Goal: Task Accomplishment & Management: Manage account settings

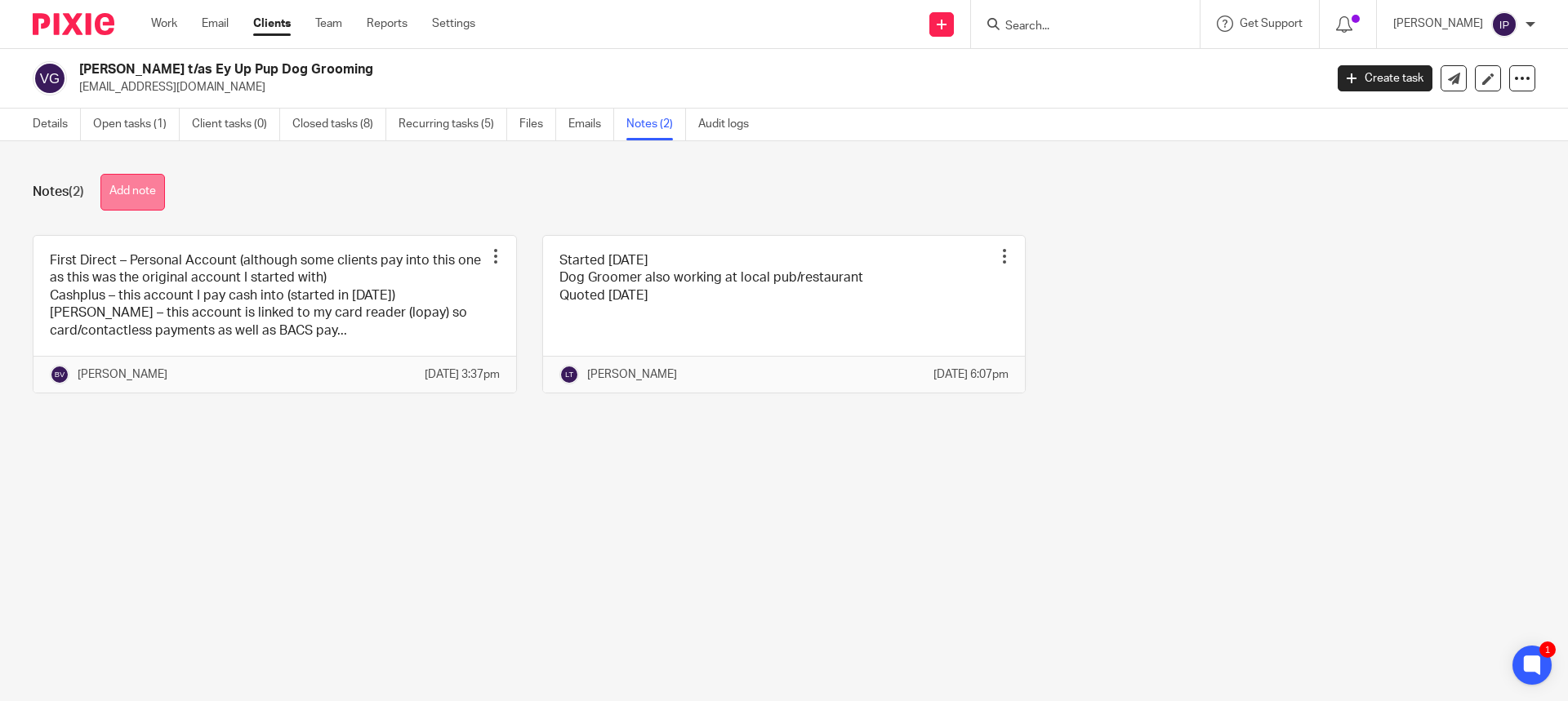
click at [146, 185] on button "Add note" at bounding box center [133, 192] width 65 height 36
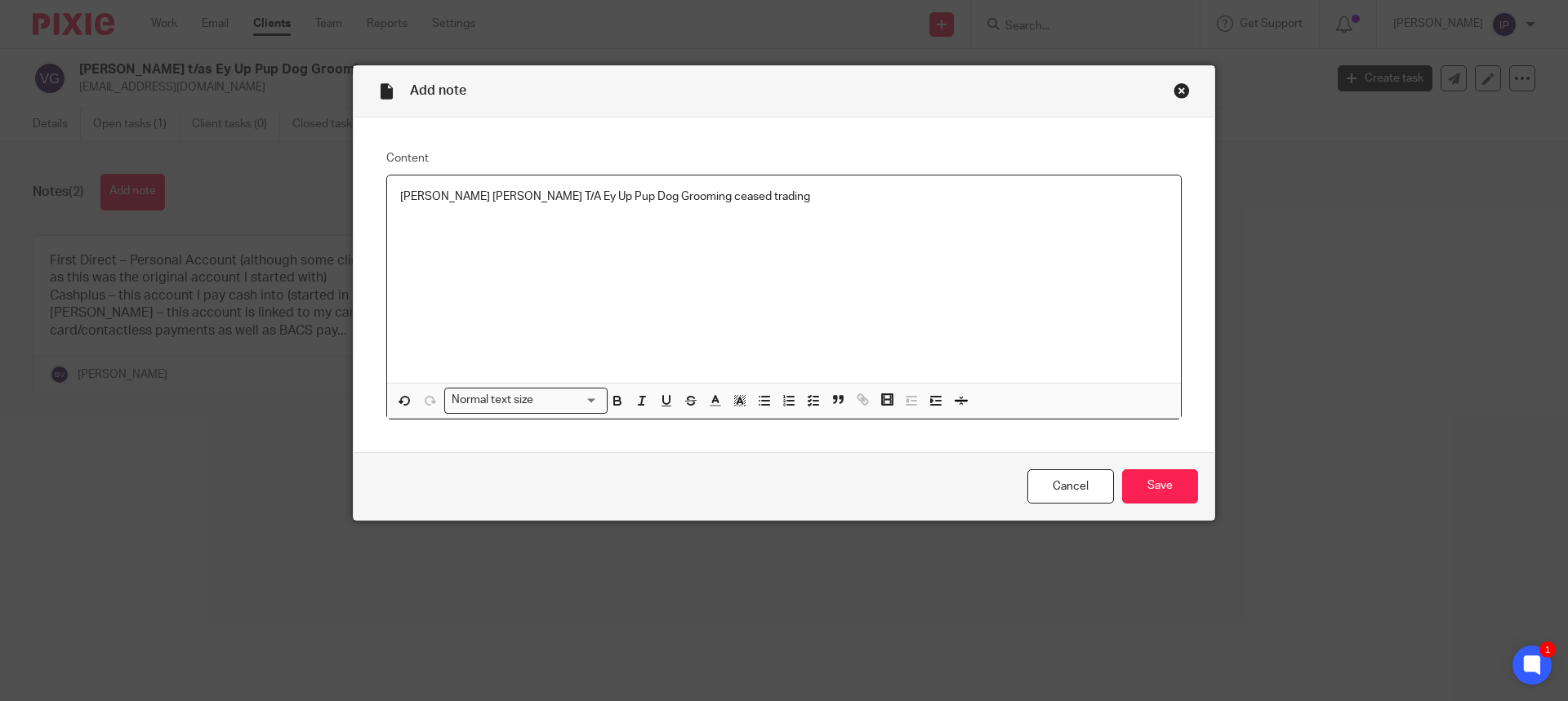
click at [734, 201] on p "[PERSON_NAME] [PERSON_NAME] T/A Ey Up Pup Dog Grooming ceased trading" at bounding box center [784, 197] width 768 height 17
click at [1154, 491] on input "Save" at bounding box center [1159, 487] width 76 height 35
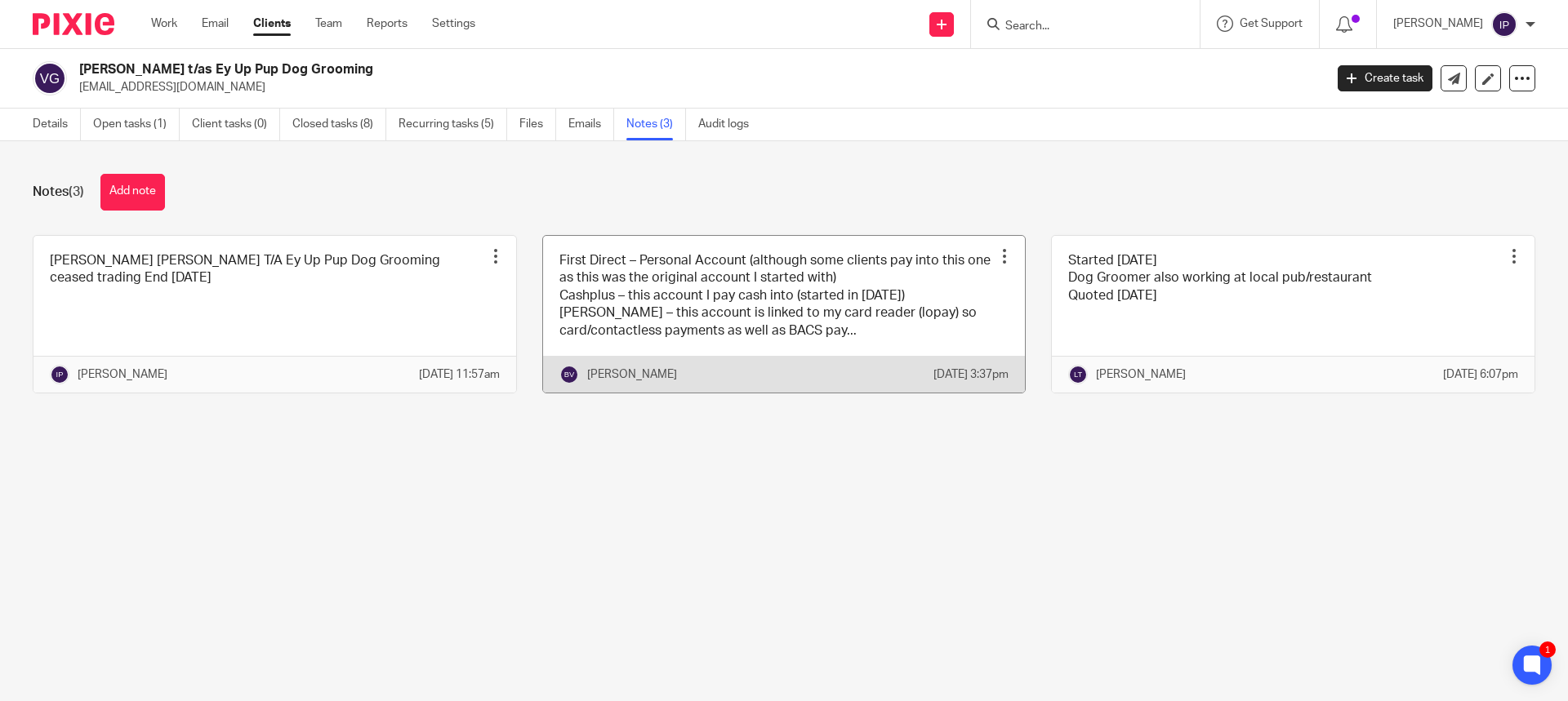
click at [864, 348] on link at bounding box center [784, 314] width 483 height 157
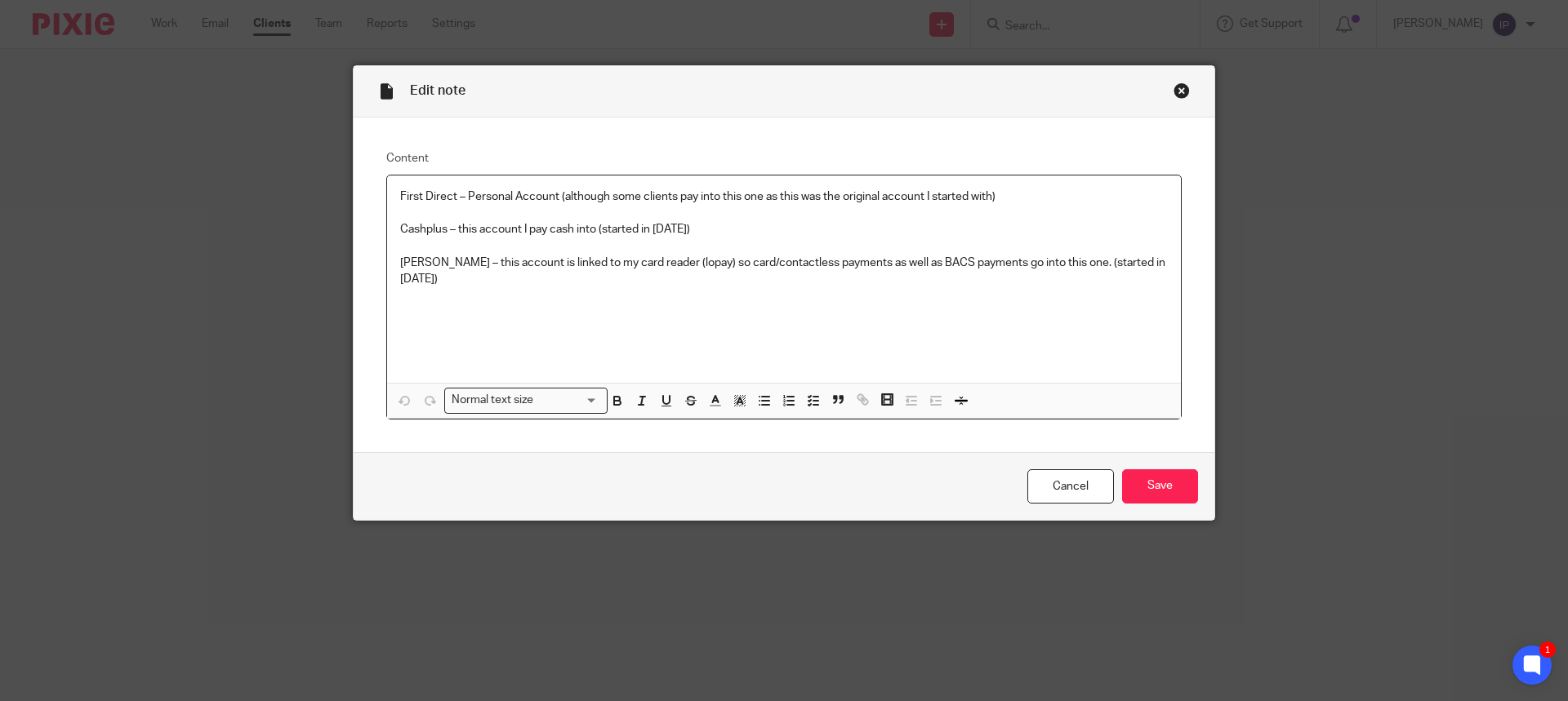
click at [1174, 94] on div "Close this dialog window" at bounding box center [1182, 91] width 17 height 17
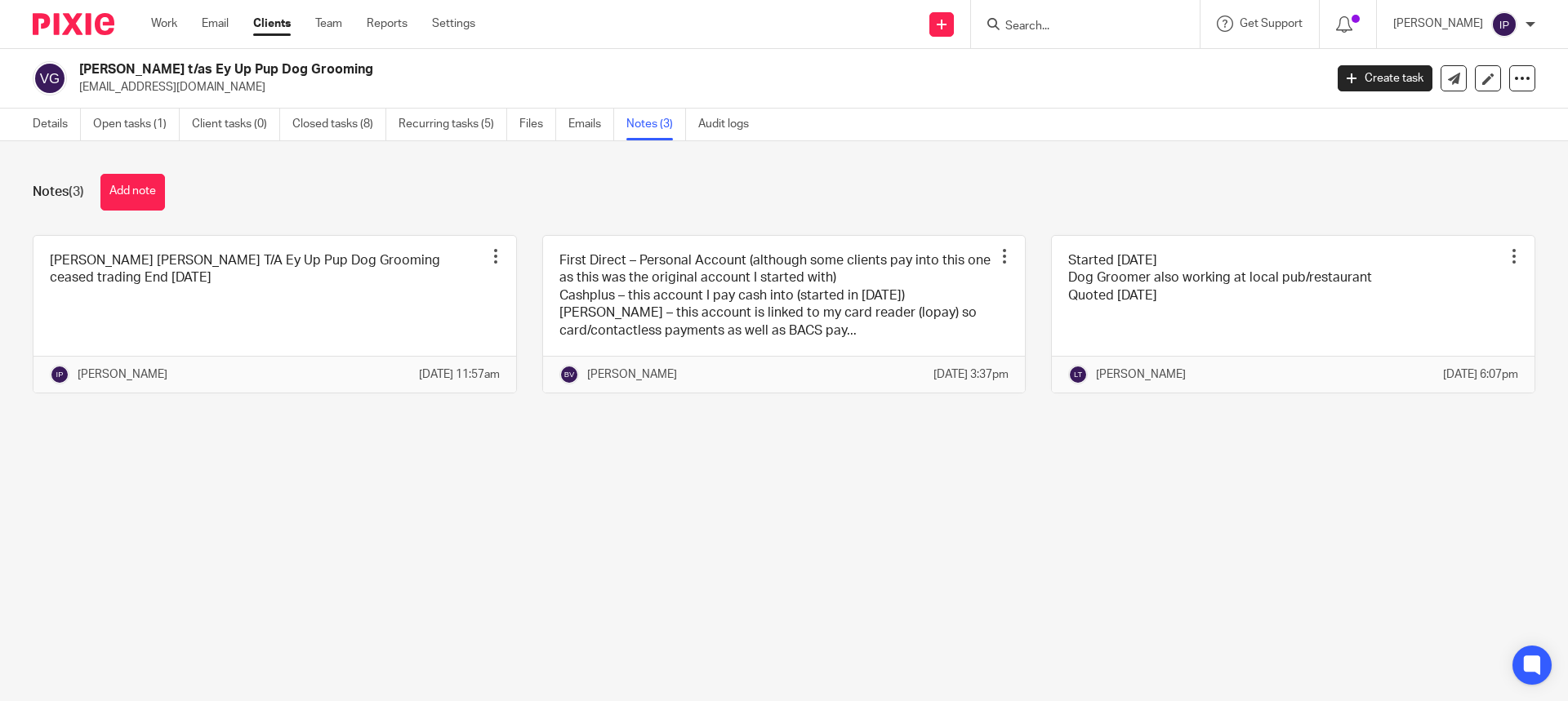
click at [447, 589] on main "Vicki Aylwin t/as Ey Up Pup Dog Grooming eyuppup@outlook.com Create task Update…" at bounding box center [784, 350] width 1568 height 701
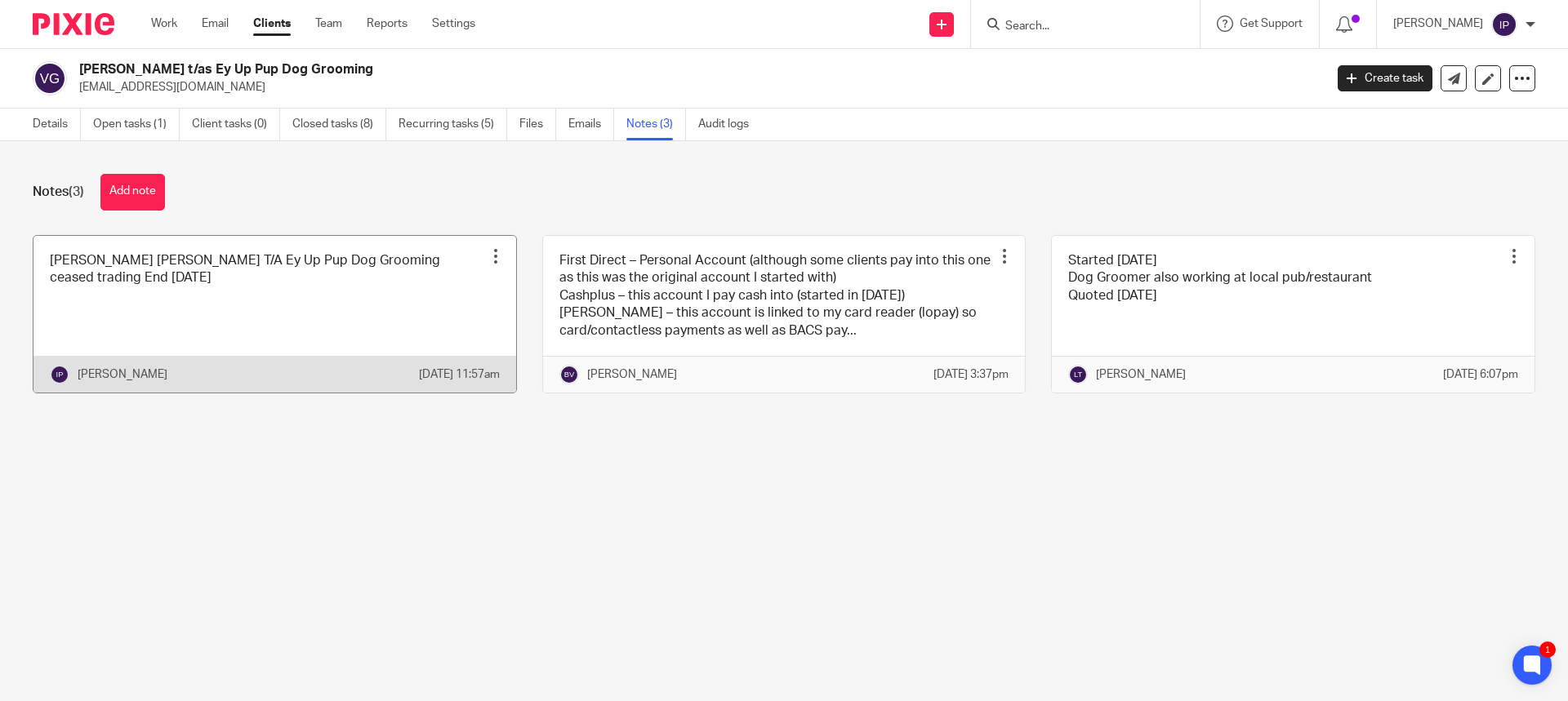
click at [488, 255] on div at bounding box center [495, 256] width 17 height 17
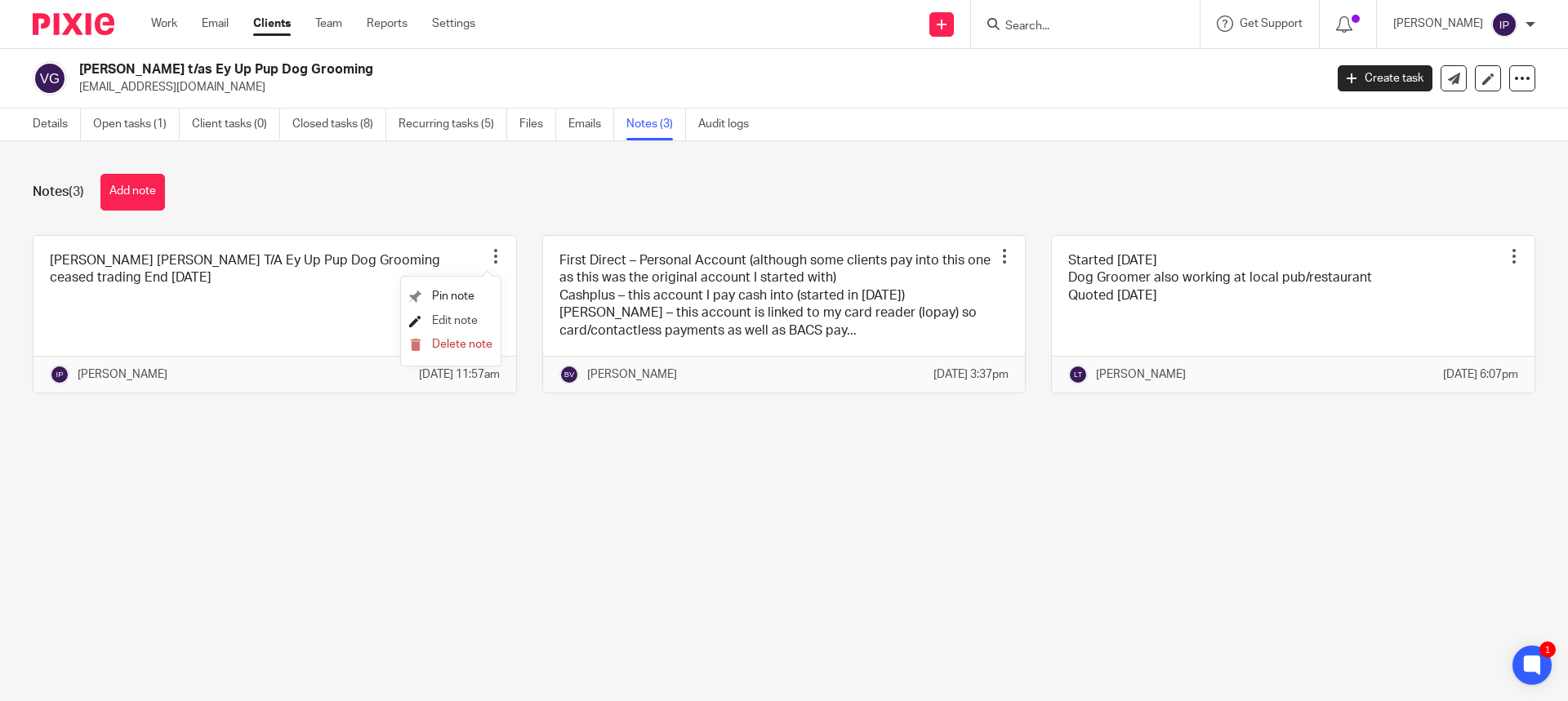
click at [456, 324] on span "Edit note" at bounding box center [455, 321] width 45 height 12
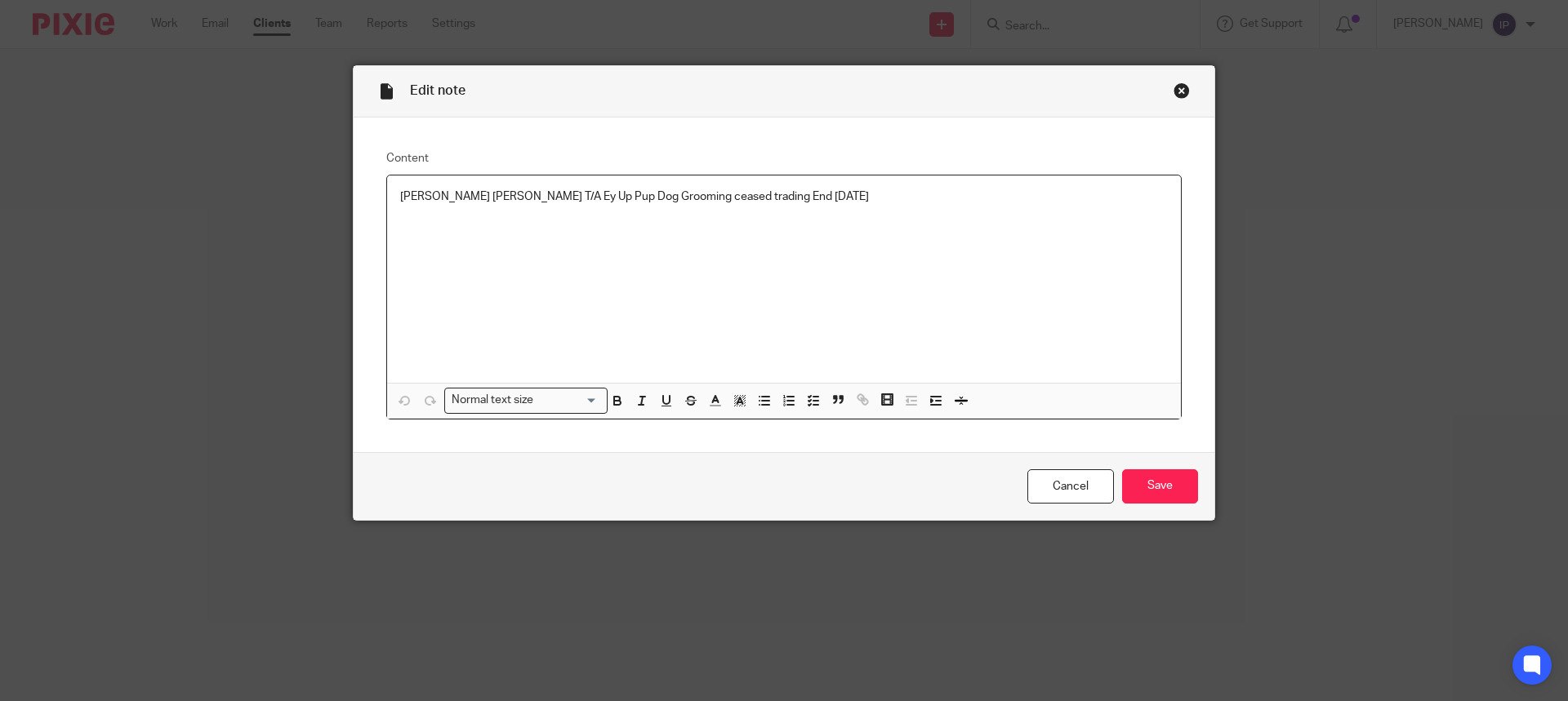
click at [696, 194] on p "Vicky Alywin T/A Ey Up Pup Dog Grooming ceased trading End November 2024" at bounding box center [784, 197] width 768 height 17
click at [1154, 494] on input "Save" at bounding box center [1159, 487] width 76 height 35
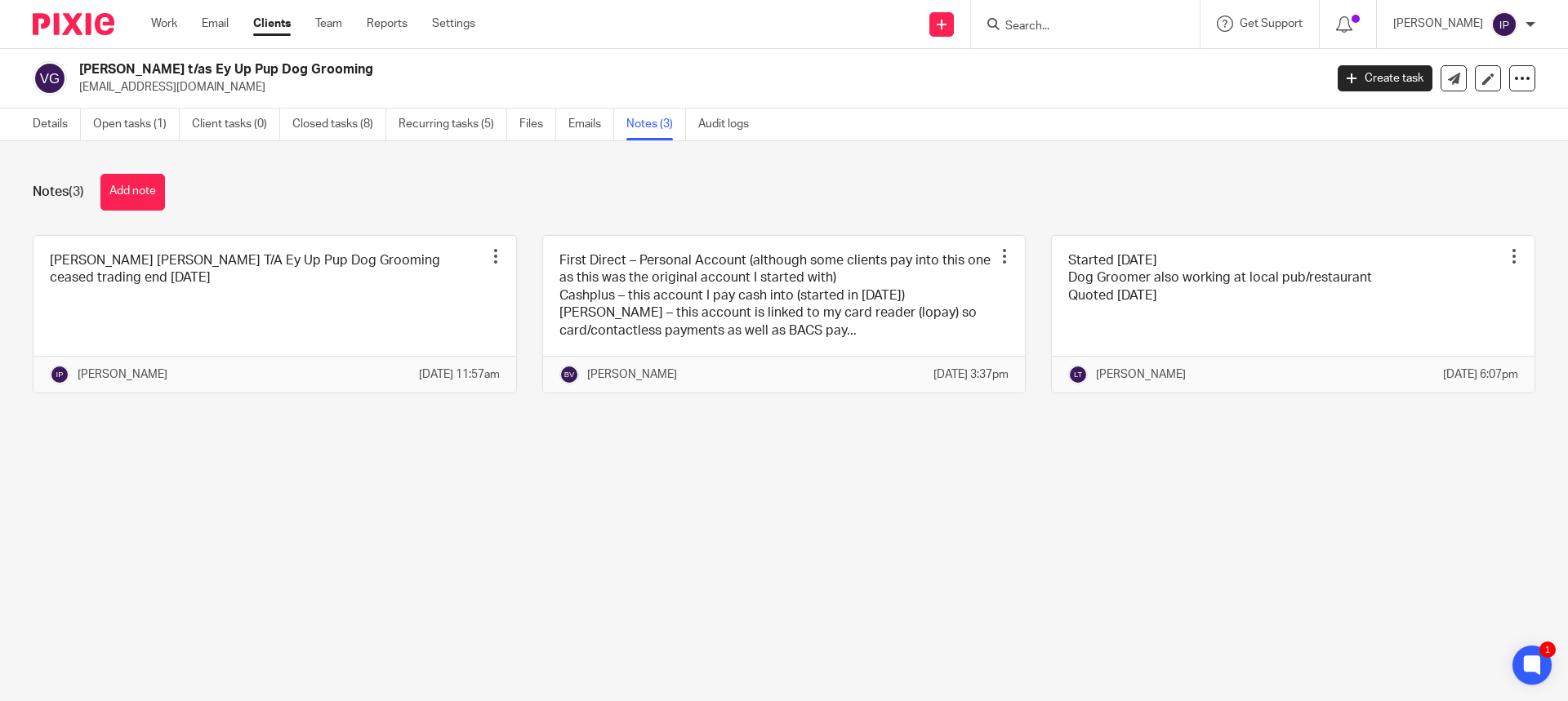
click at [1096, 30] on input "Search" at bounding box center [1077, 27] width 147 height 15
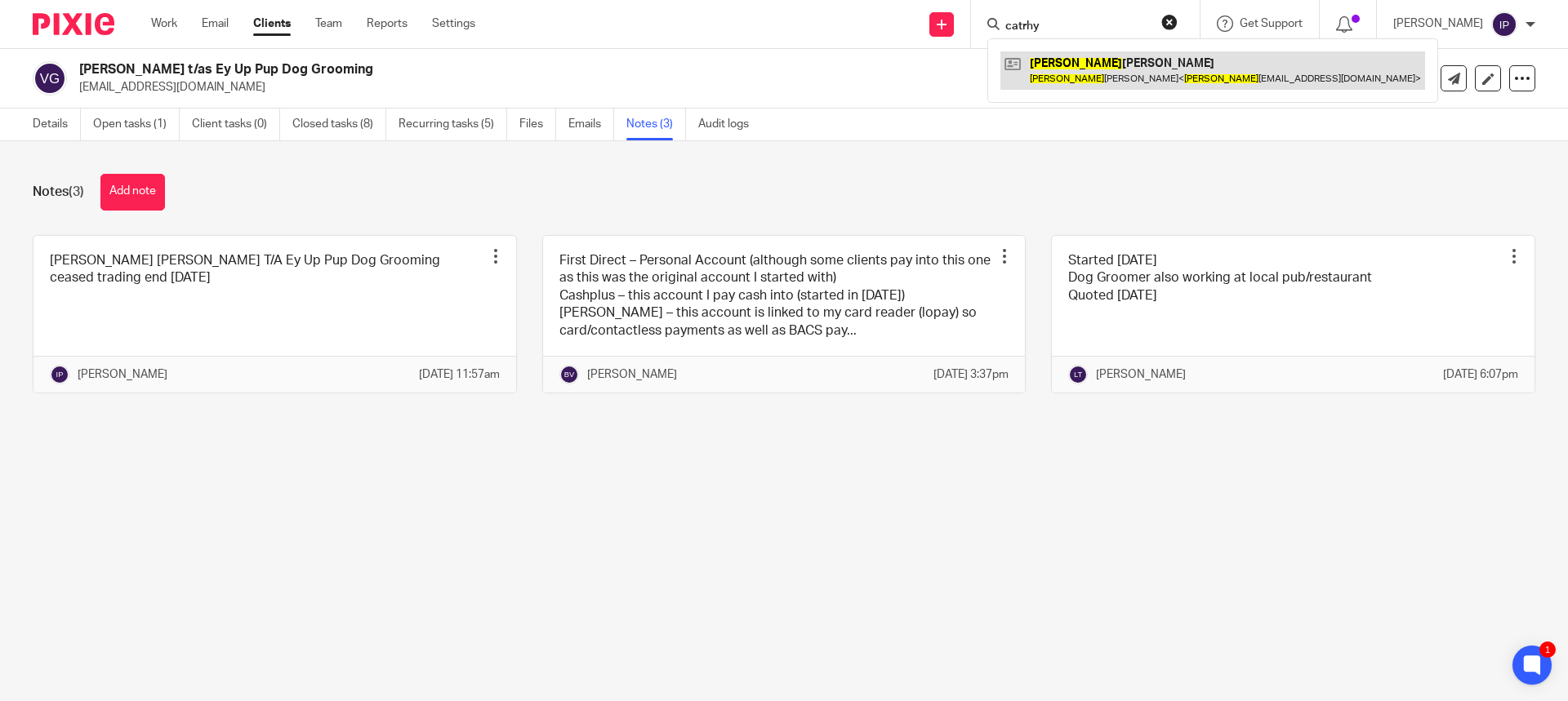
type input "catrhy"
click at [1119, 69] on link at bounding box center [1212, 70] width 425 height 37
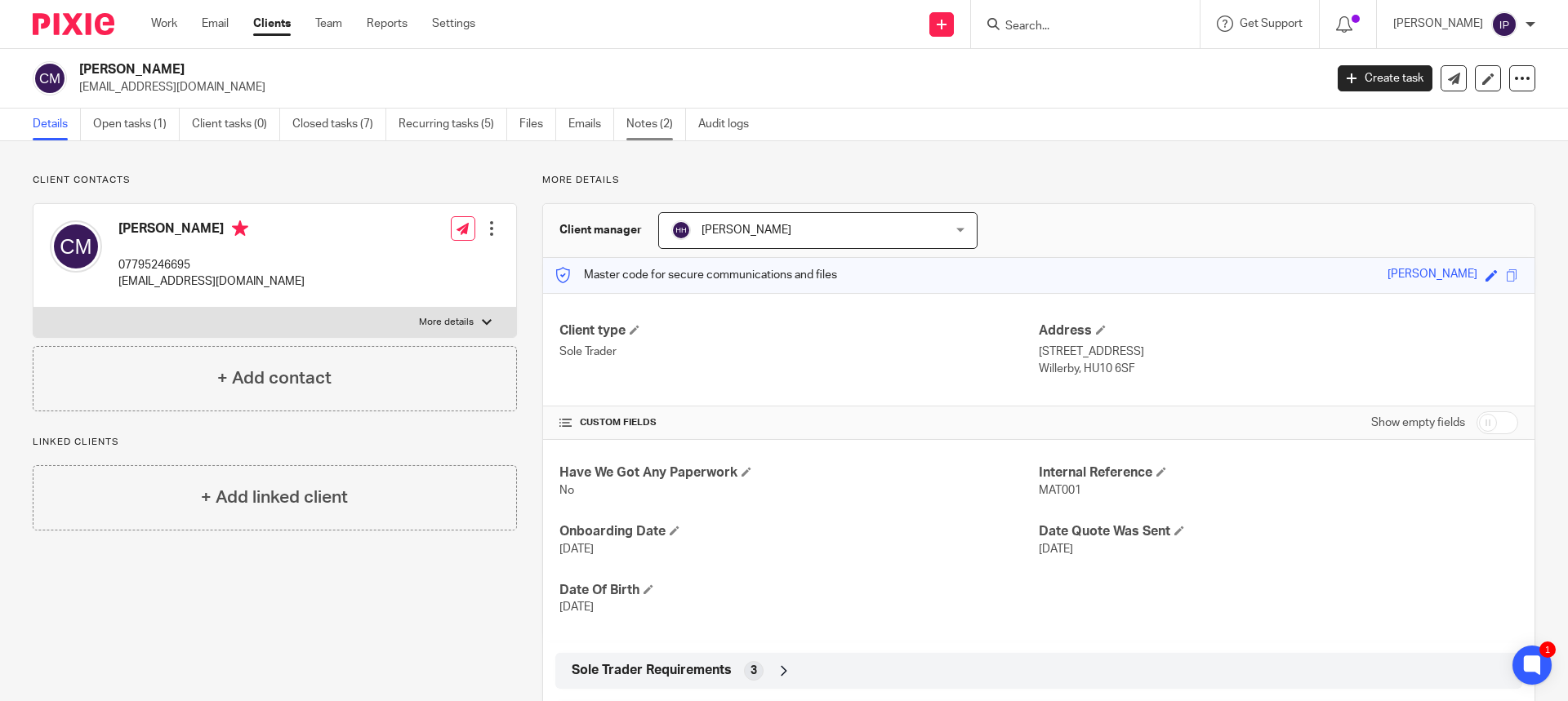
click at [648, 124] on link "Notes (2)" at bounding box center [656, 124] width 60 height 32
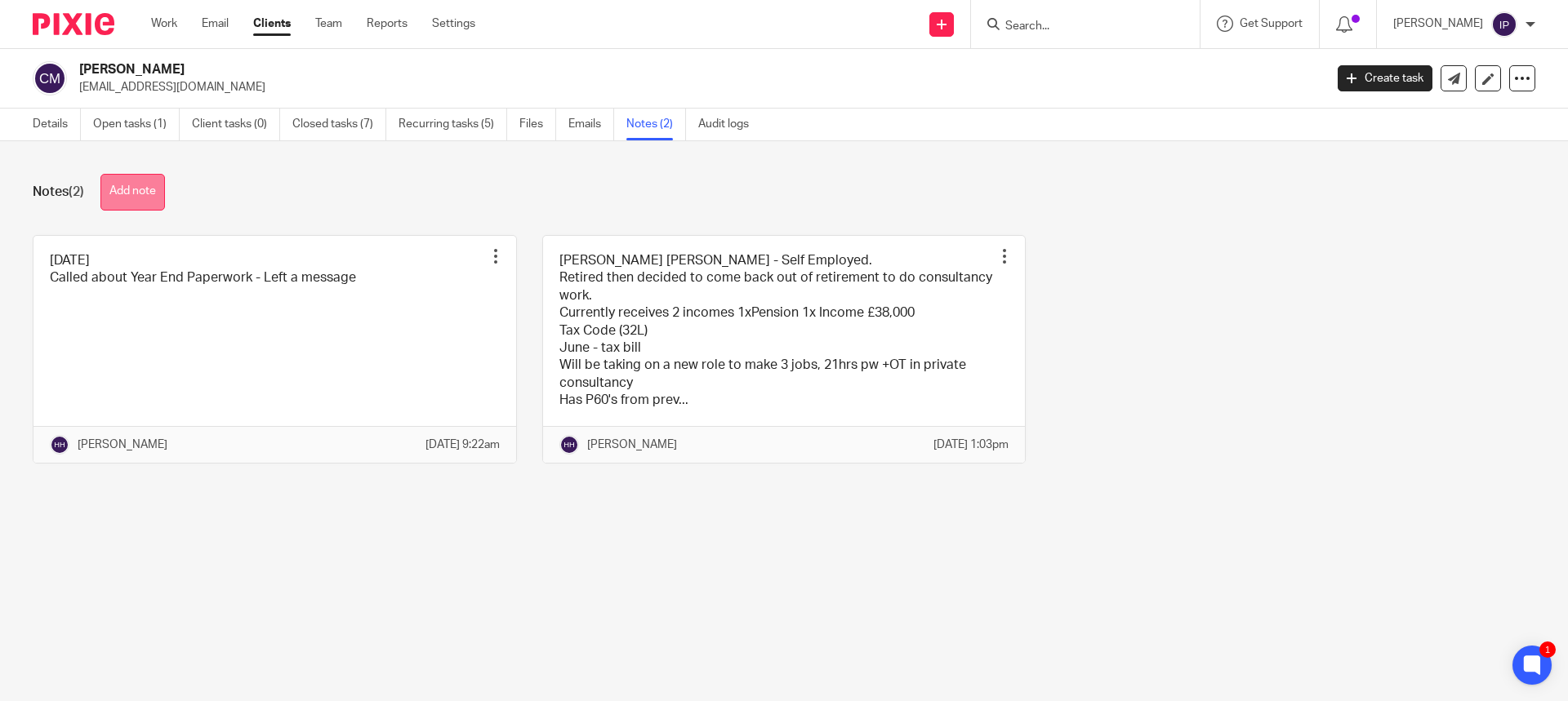
click at [147, 189] on button "Add note" at bounding box center [133, 192] width 65 height 36
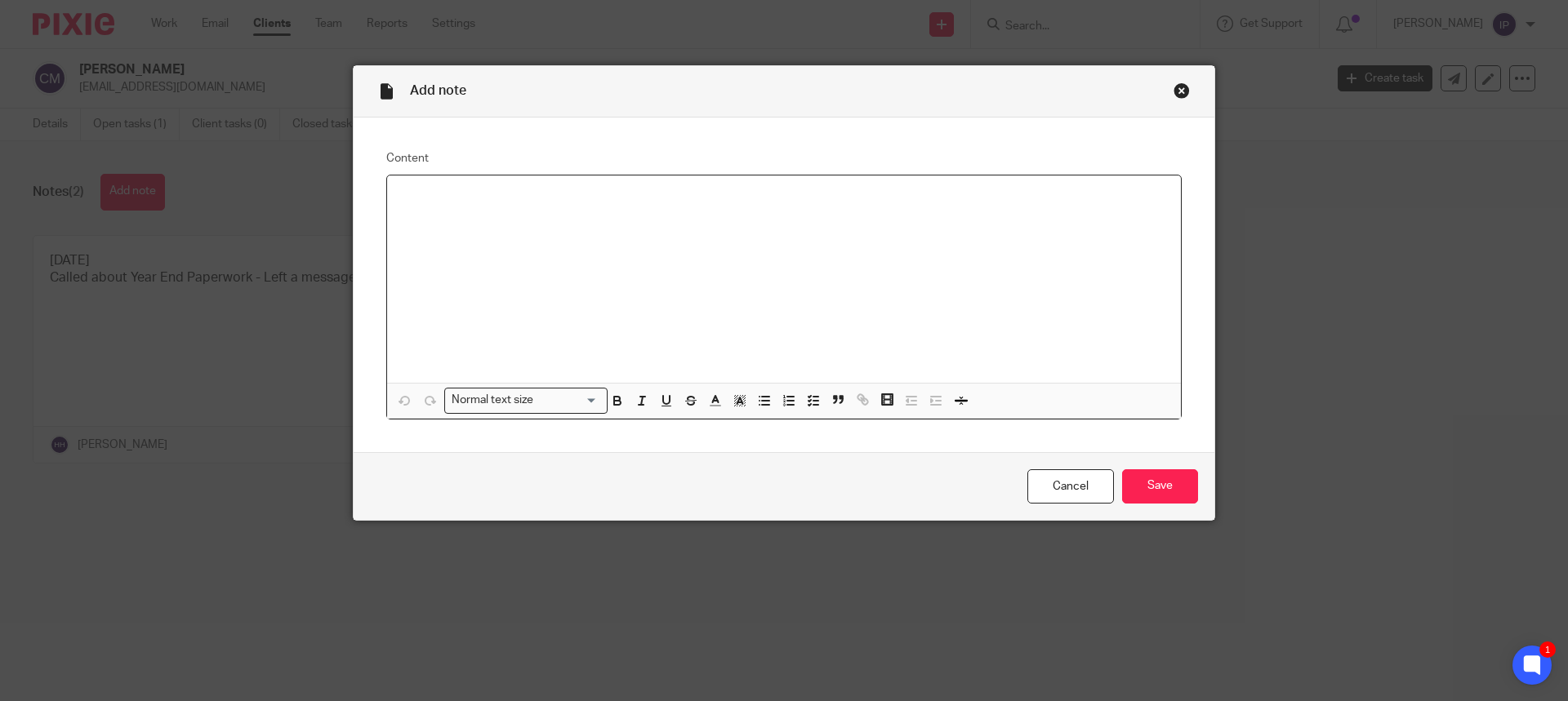
click at [409, 197] on p at bounding box center [784, 197] width 768 height 17
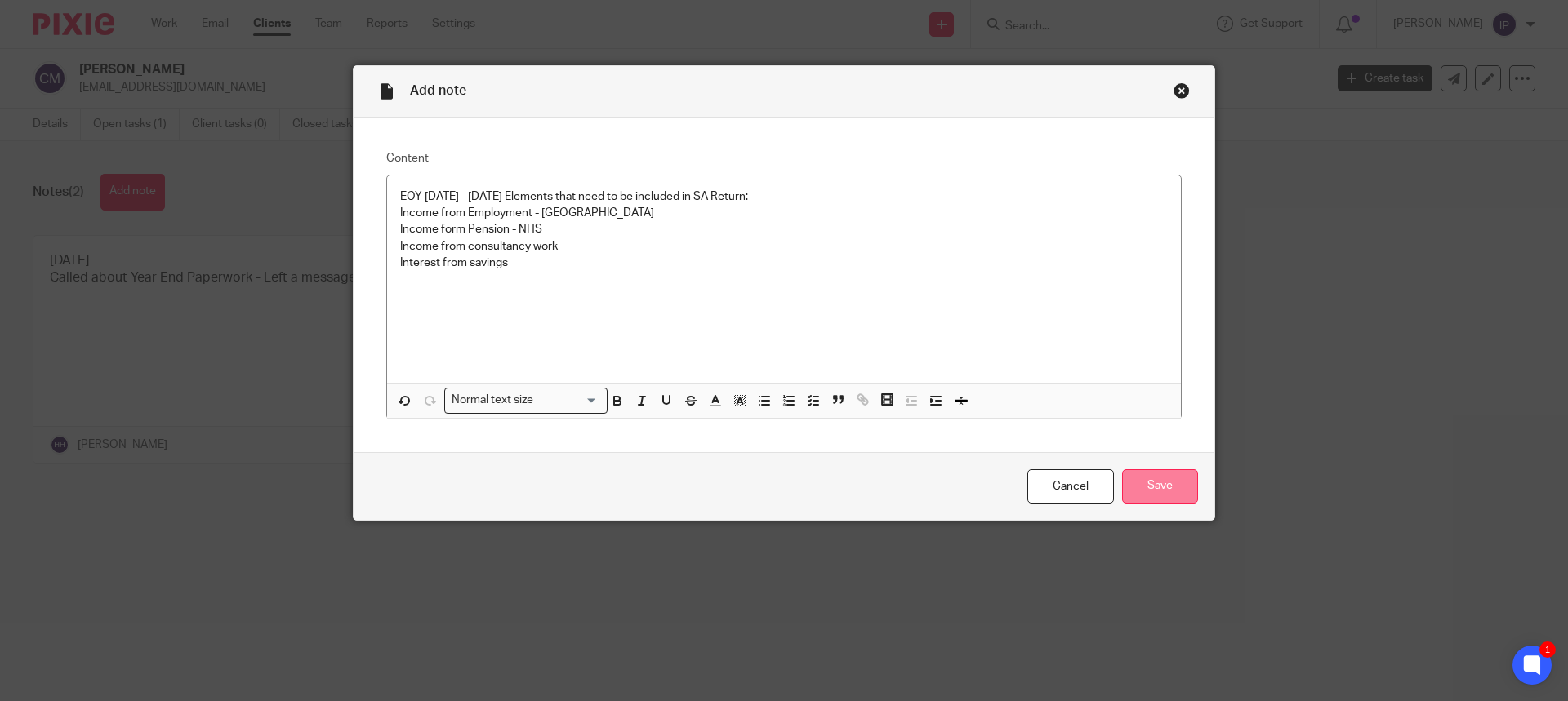
click at [1159, 488] on input "Save" at bounding box center [1159, 487] width 76 height 35
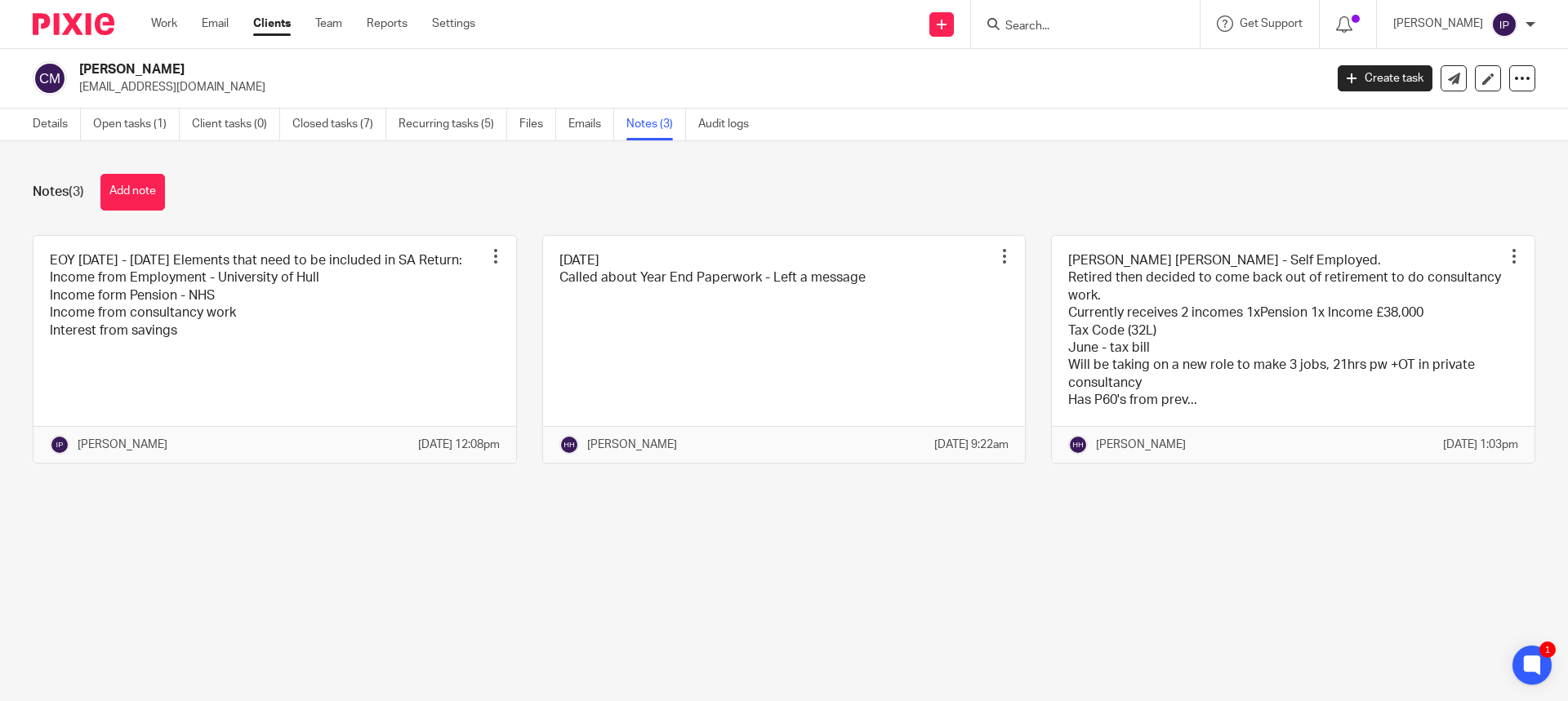
click at [1092, 27] on input "Search" at bounding box center [1077, 27] width 147 height 15
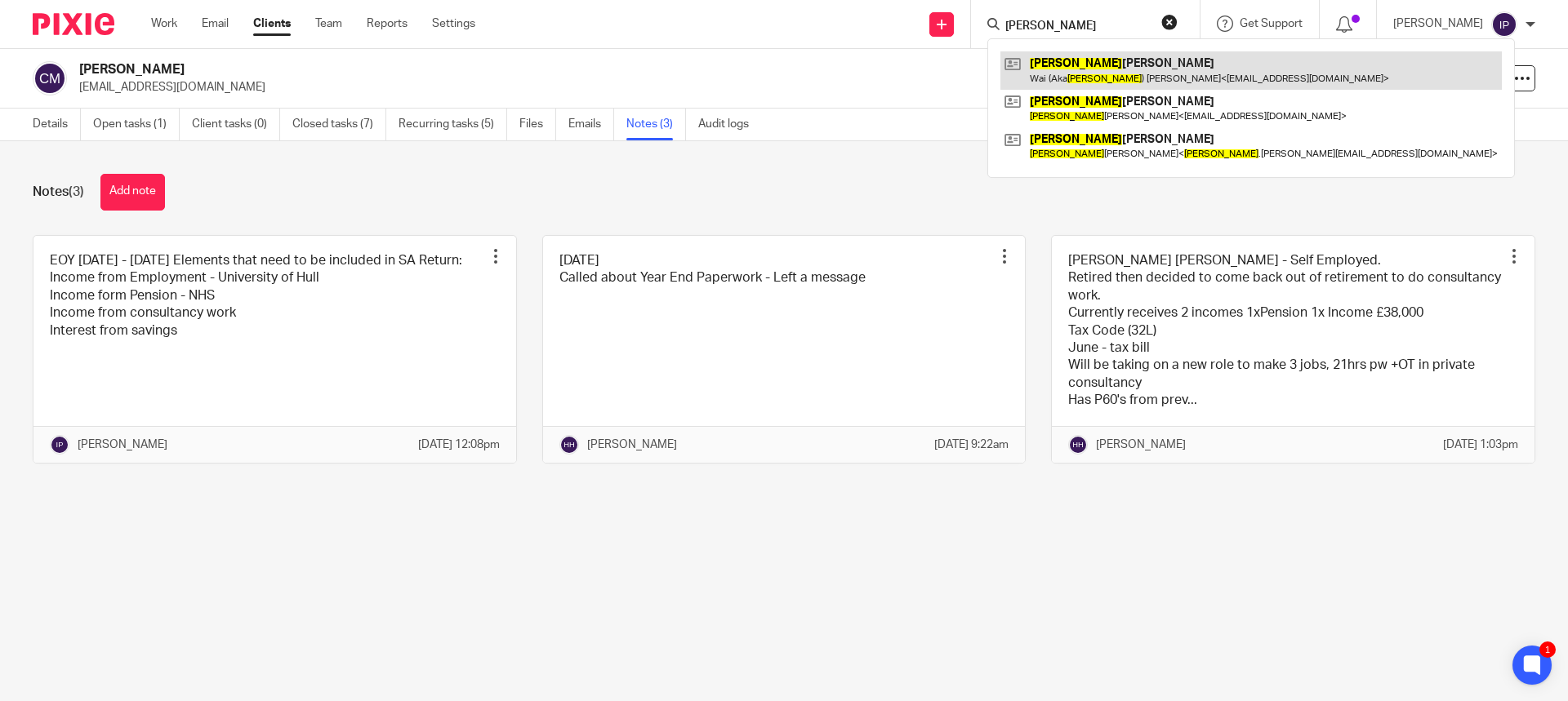
type input "martin"
click at [1155, 78] on link at bounding box center [1251, 70] width 501 height 37
click at [1085, 65] on link at bounding box center [1251, 70] width 501 height 37
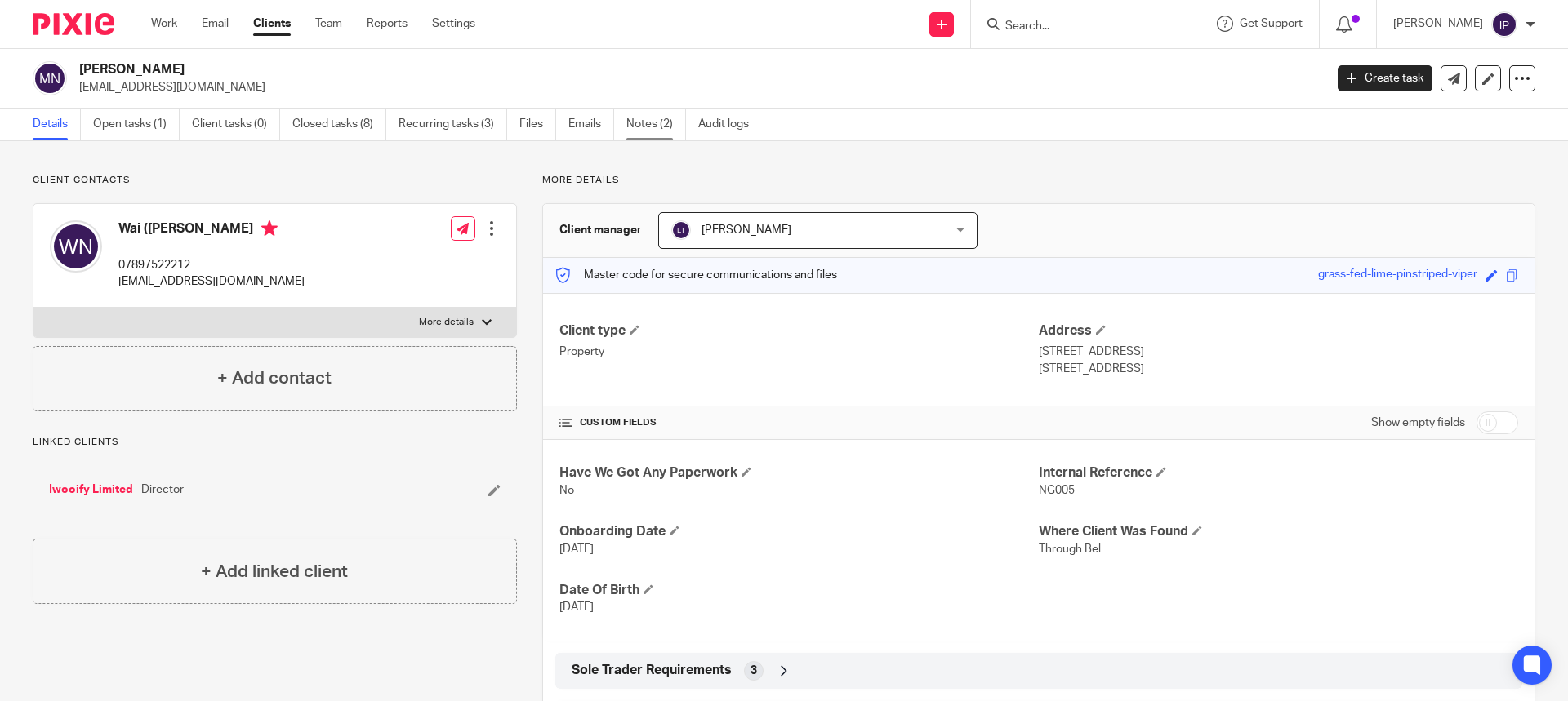
click at [646, 126] on link "Notes (2)" at bounding box center [656, 124] width 60 height 32
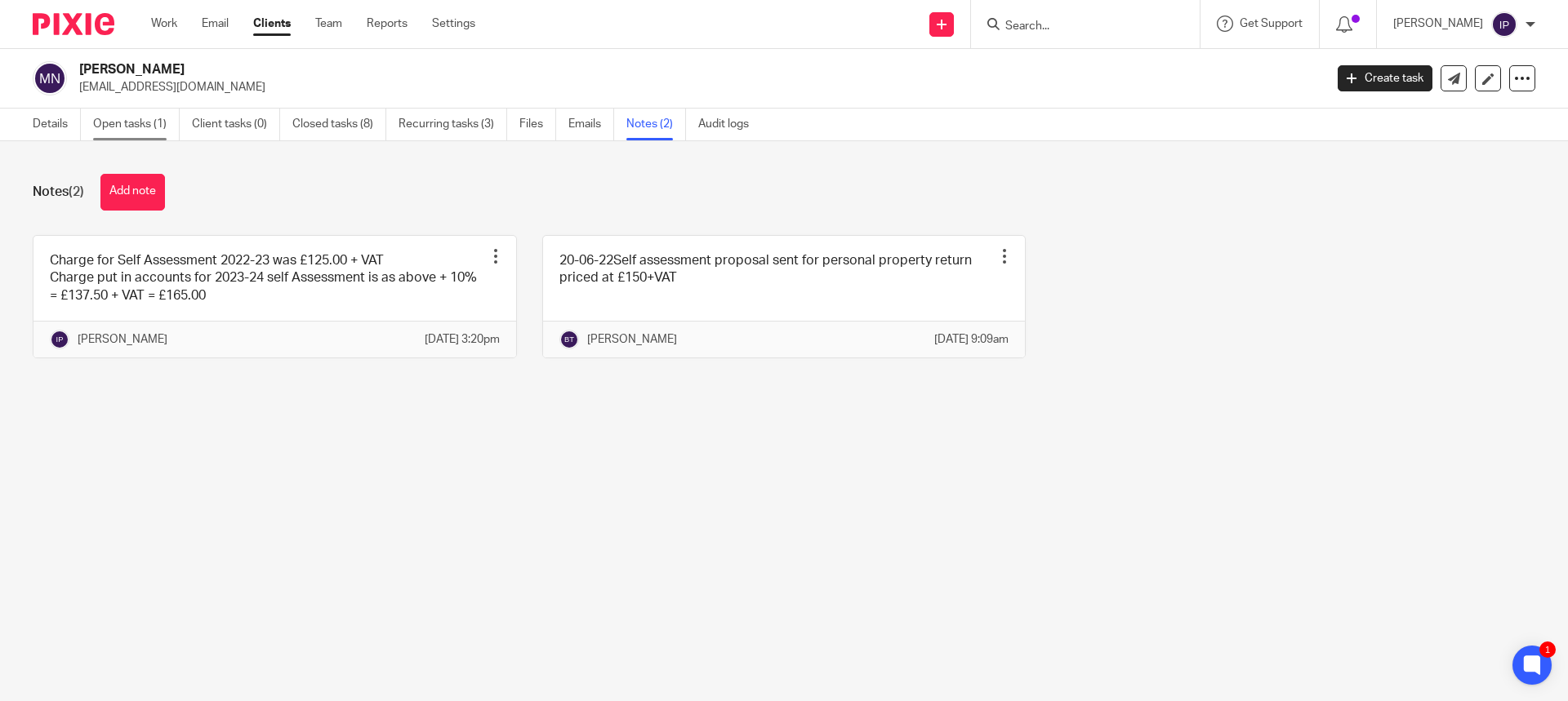
drag, startPoint x: 136, startPoint y: 128, endPoint x: 126, endPoint y: 128, distance: 10.0
click at [135, 128] on link "Open tasks (1)" at bounding box center [137, 124] width 87 height 32
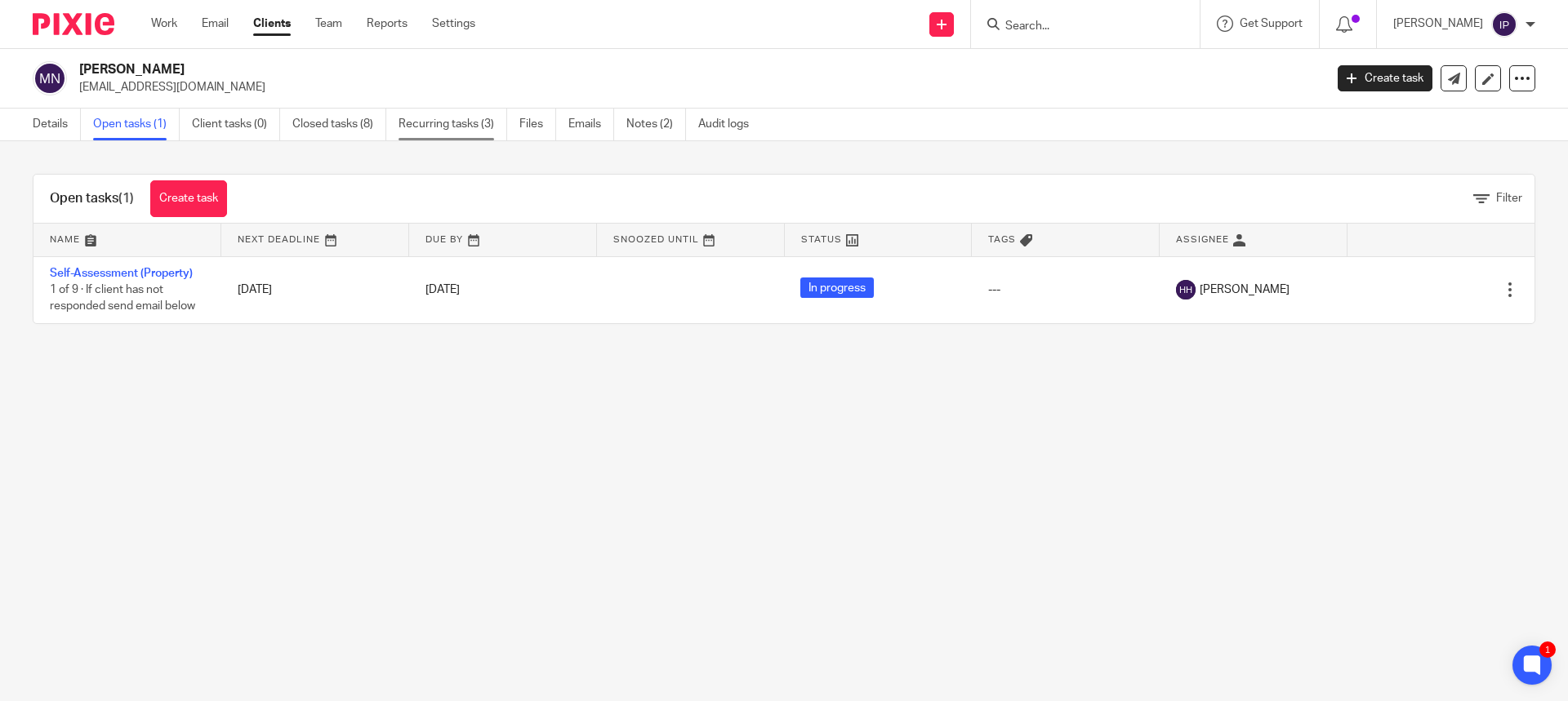
click at [460, 122] on link "Recurring tasks (3)" at bounding box center [453, 124] width 108 height 32
